Goal: Check status: Check status

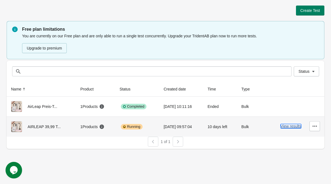
click at [296, 125] on button "View results" at bounding box center [291, 126] width 21 height 4
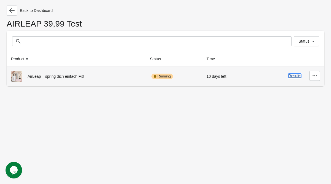
click at [292, 76] on button "Results" at bounding box center [295, 75] width 13 height 4
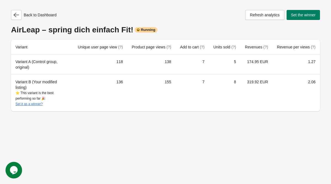
click at [140, 140] on div "Back to Dashboard Refresh analytics Set the winner AirLeap – spring dich einfac…" at bounding box center [165, 92] width 331 height 184
